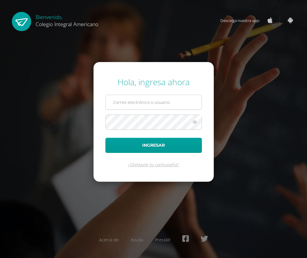
click at [150, 98] on input "text" at bounding box center [154, 102] width 96 height 15
type input "[EMAIL_ADDRESS][DOMAIN_NAME]"
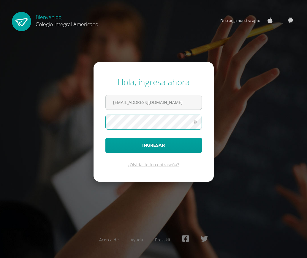
scroll to position [0, 0]
click at [105, 138] on button "Ingresar" at bounding box center [153, 145] width 96 height 15
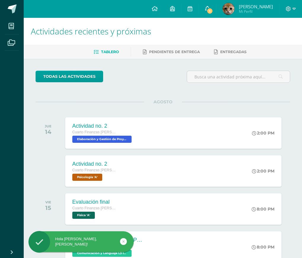
click at [210, 7] on icon at bounding box center [207, 8] width 5 height 5
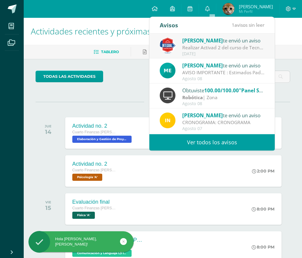
click at [174, 40] on img at bounding box center [168, 46] width 16 height 16
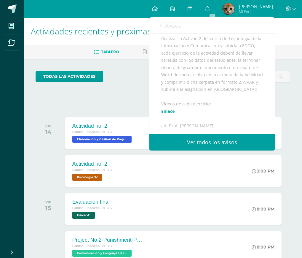
scroll to position [67, 0]
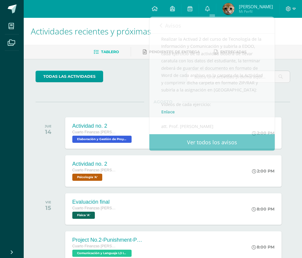
click at [114, 99] on div "todas las Actividades No tienes actividades Échale un vistazo a los demás perío…" at bounding box center [163, 217] width 279 height 317
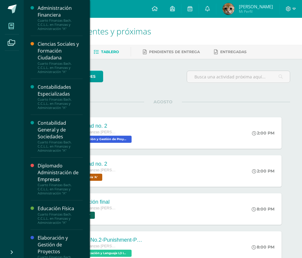
click at [18, 26] on link "Mis cursos" at bounding box center [12, 26] width 14 height 17
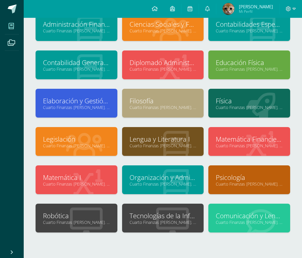
scroll to position [45, 0]
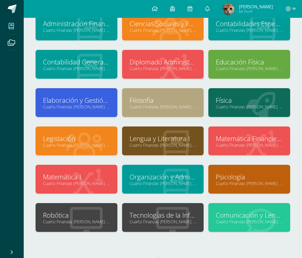
click at [147, 209] on div at bounding box center [172, 218] width 62 height 40
click at [166, 216] on link "Tecnologías de la Información y la Comunicación" at bounding box center [163, 214] width 67 height 9
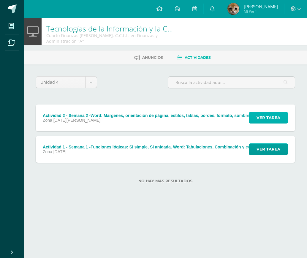
click at [264, 112] on span "Ver tarea" at bounding box center [268, 117] width 24 height 11
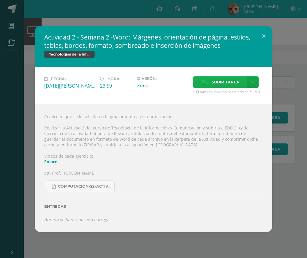
click at [232, 85] on span "Subir tarea" at bounding box center [225, 82] width 28 height 11
click at [0, 0] on input "Subir tarea" at bounding box center [0, 0] width 0 height 0
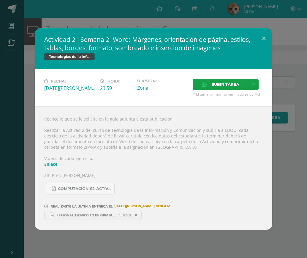
click at [290, 125] on div "Actividad 2 - Semana 2 -Word: Márgenes, orientación de página, estilos, tablas,…" at bounding box center [153, 128] width 302 height 201
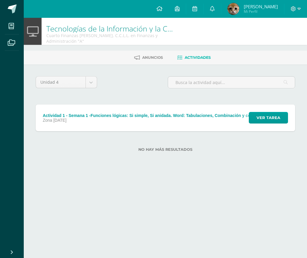
click at [170, 171] on html "Mis cursos Archivos Cerrar panel Administración Financiera Cuarto Finanzas Bach…" at bounding box center [153, 85] width 307 height 171
